Goal: Navigation & Orientation: Find specific page/section

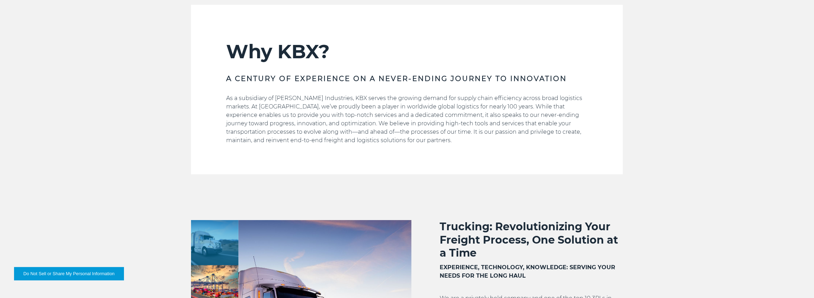
scroll to position [245, 0]
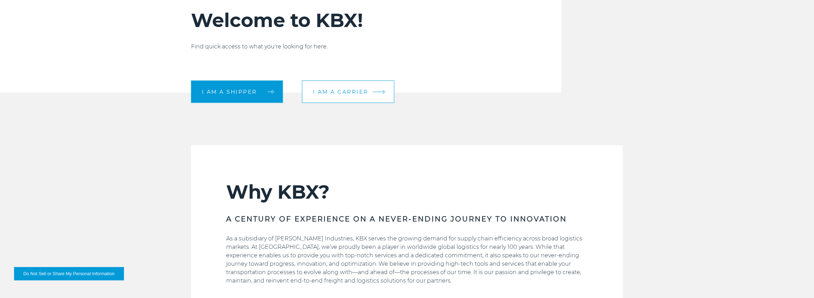
click at [320, 82] on link "I am a carrier" at bounding box center [348, 92] width 92 height 22
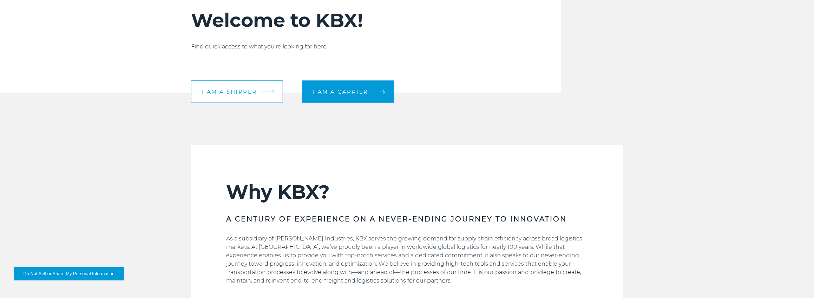
click at [238, 97] on link "I am a shipper" at bounding box center [237, 92] width 92 height 22
